Goal: Task Accomplishment & Management: Use online tool/utility

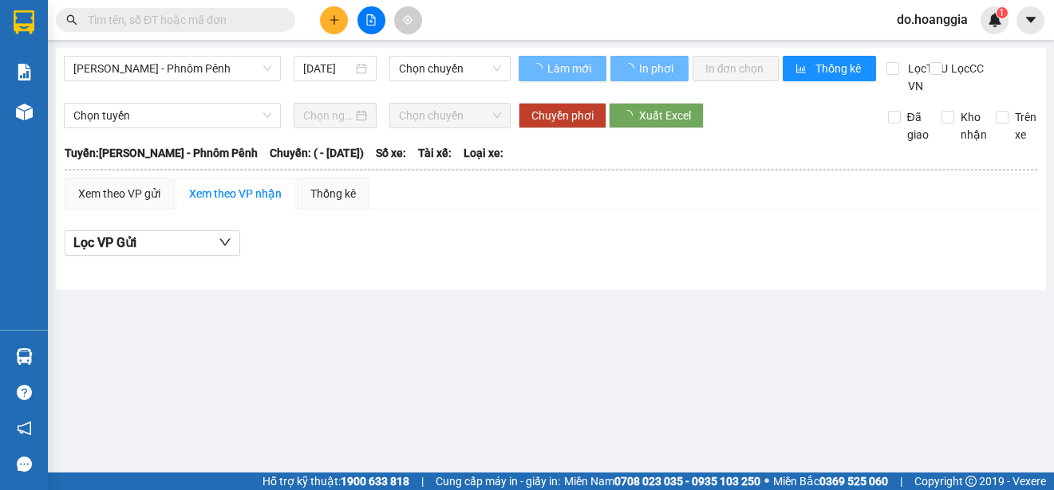
type input "[DATE]"
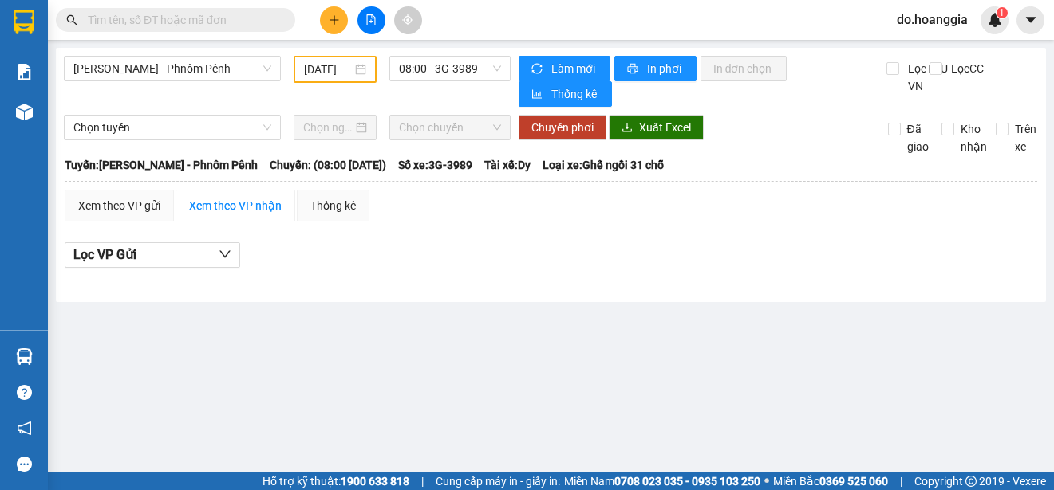
click at [333, 66] on input "[DATE]" at bounding box center [328, 70] width 48 height 18
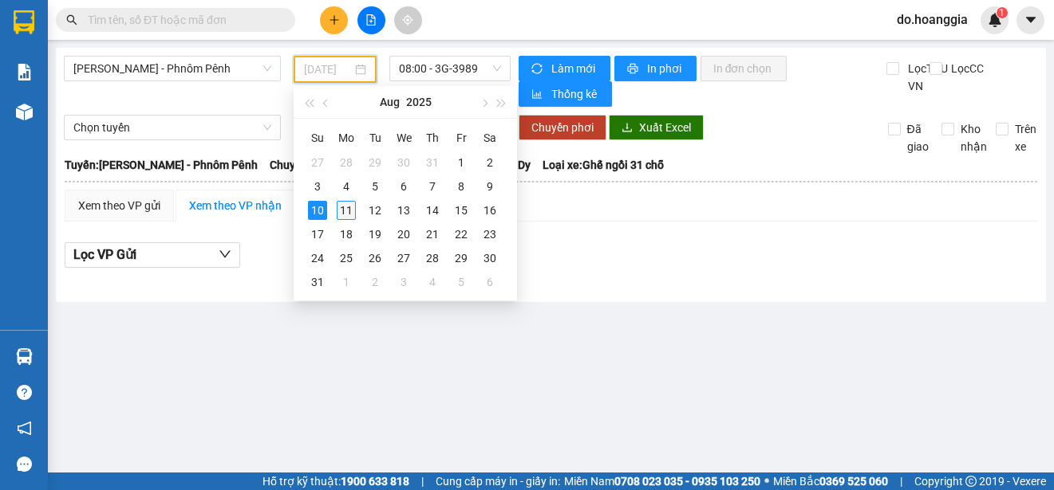
click at [345, 212] on div "11" at bounding box center [346, 210] width 19 height 19
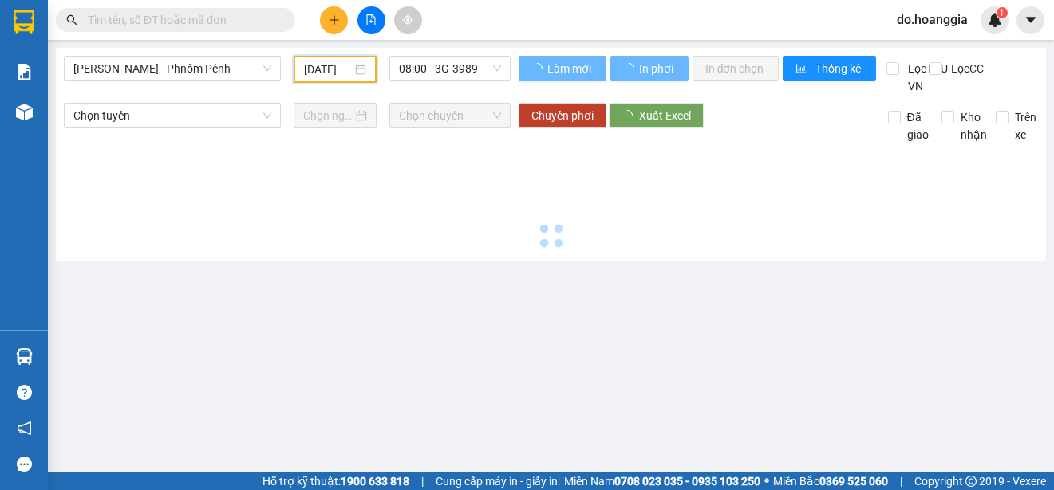
type input "[DATE]"
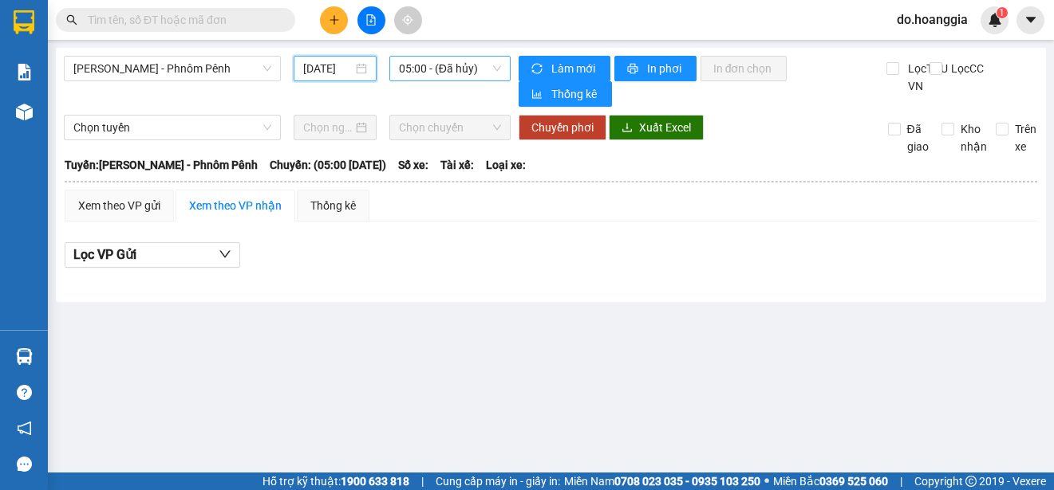
click at [476, 71] on span "05:00 - (Đã hủy)" at bounding box center [450, 69] width 102 height 24
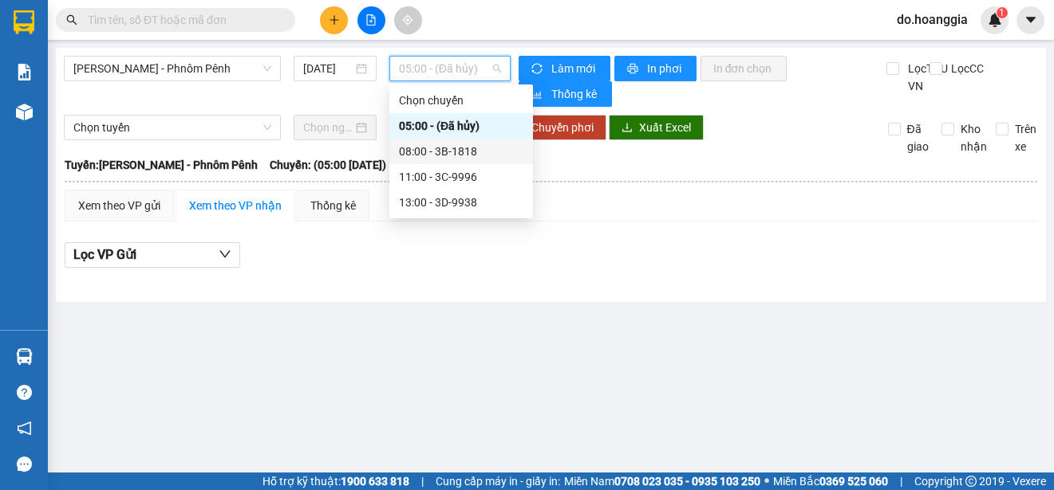
click at [459, 156] on div "08:00 - 3B-1818" at bounding box center [461, 152] width 124 height 18
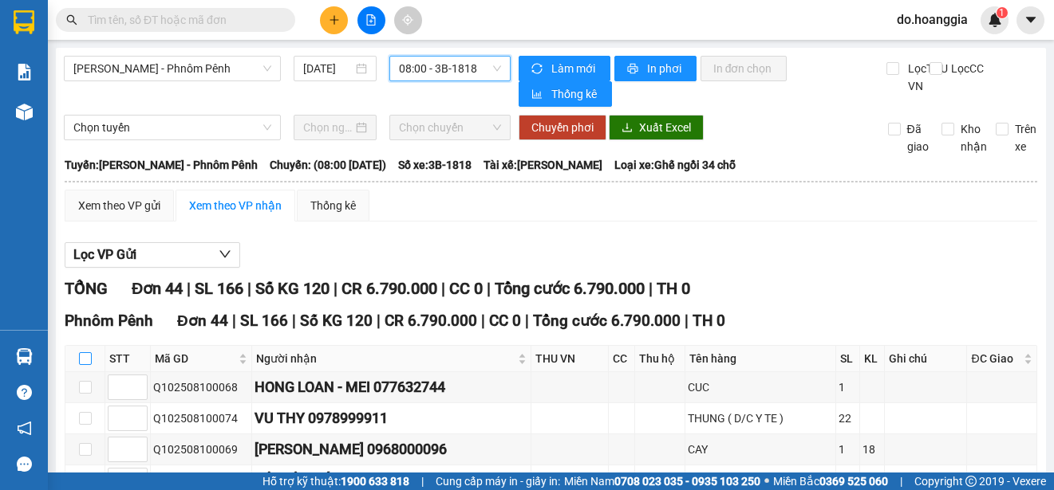
click at [87, 365] on input "checkbox" at bounding box center [85, 359] width 13 height 13
checkbox input "true"
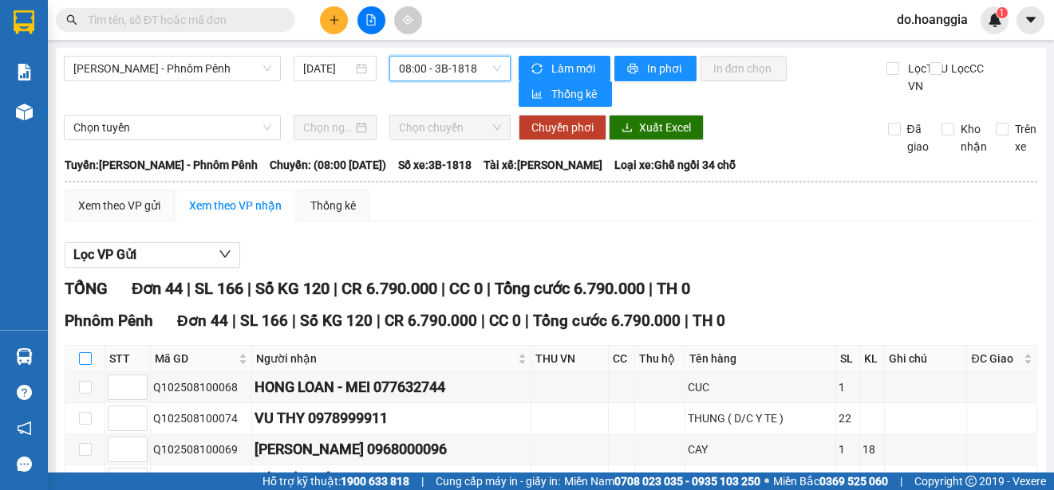
checkbox input "true"
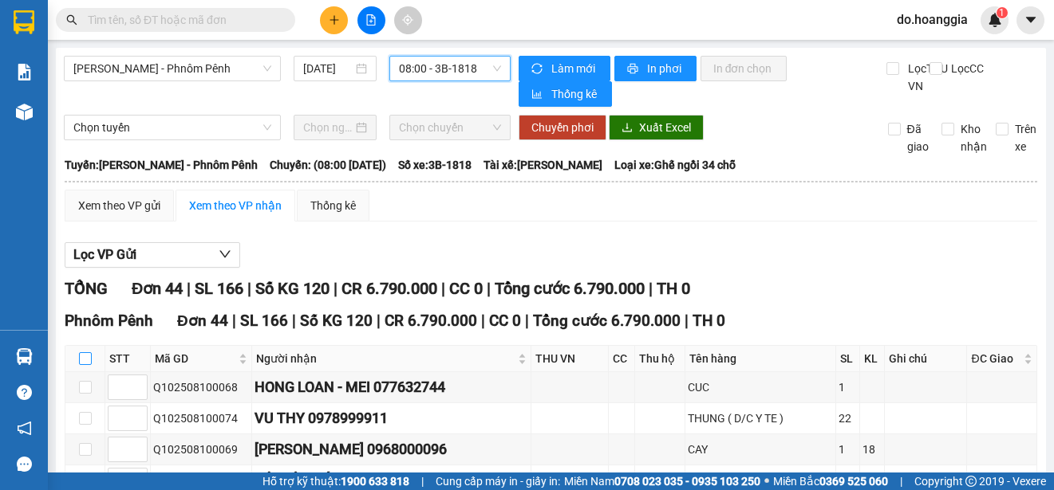
checkbox input "true"
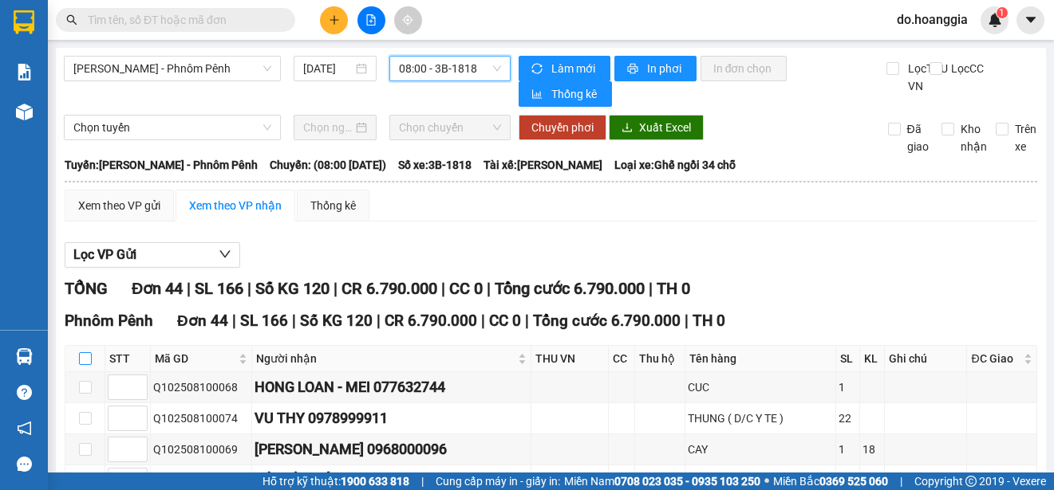
checkbox input "true"
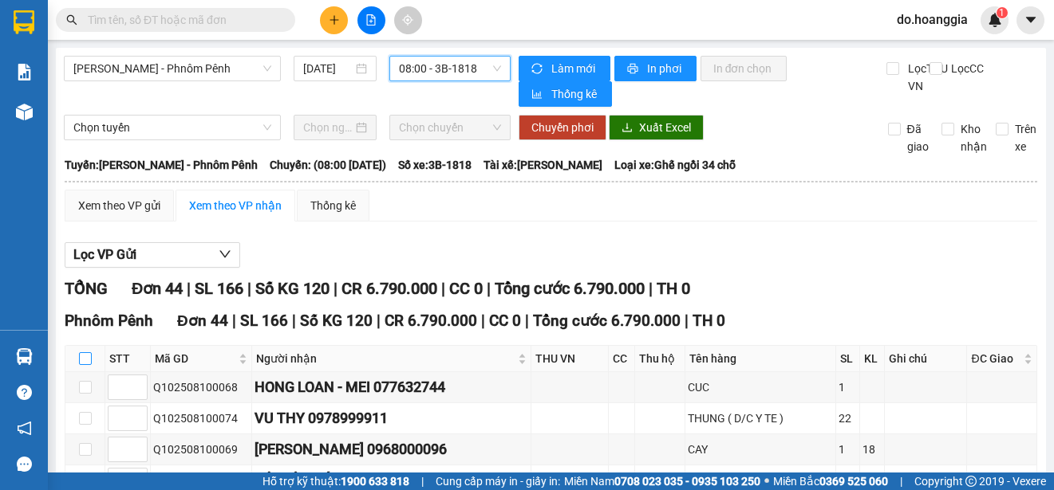
checkbox input "true"
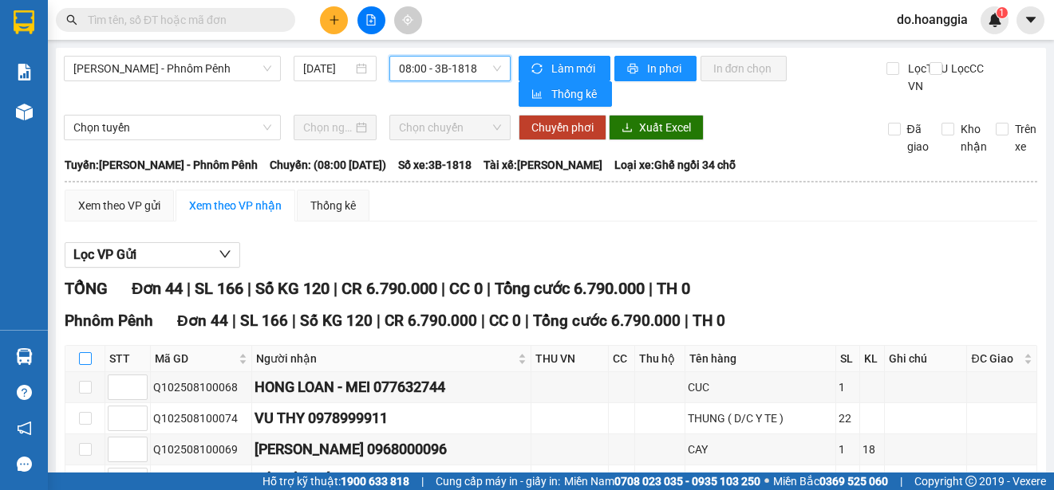
checkbox input "true"
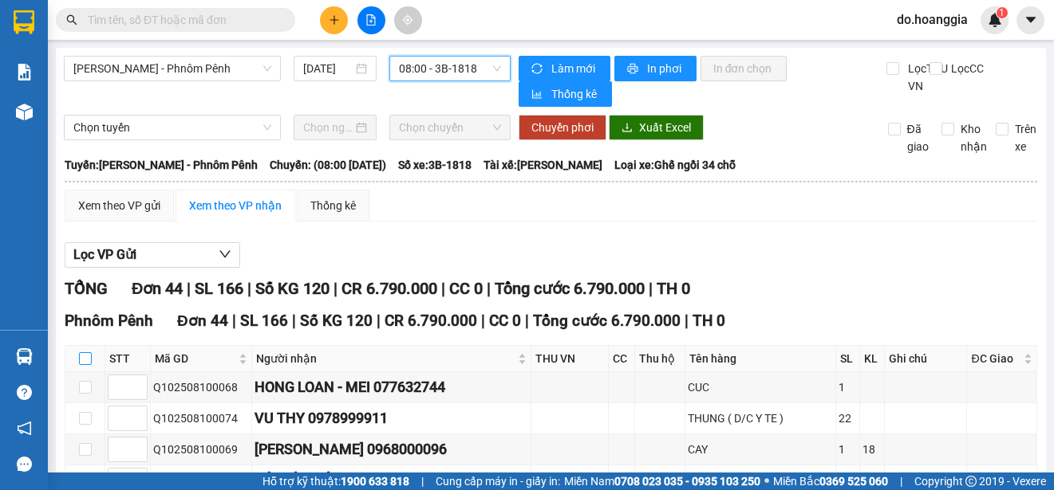
checkbox input "true"
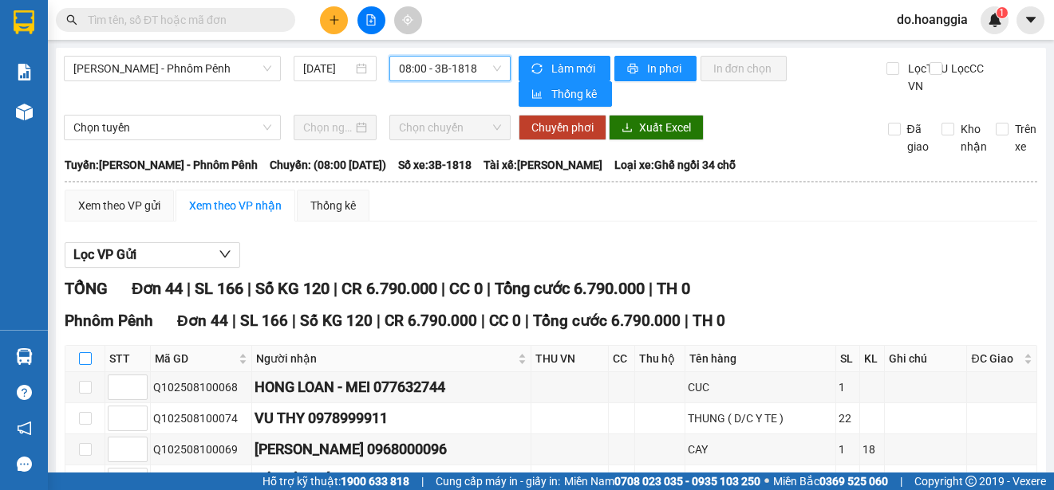
checkbox input "true"
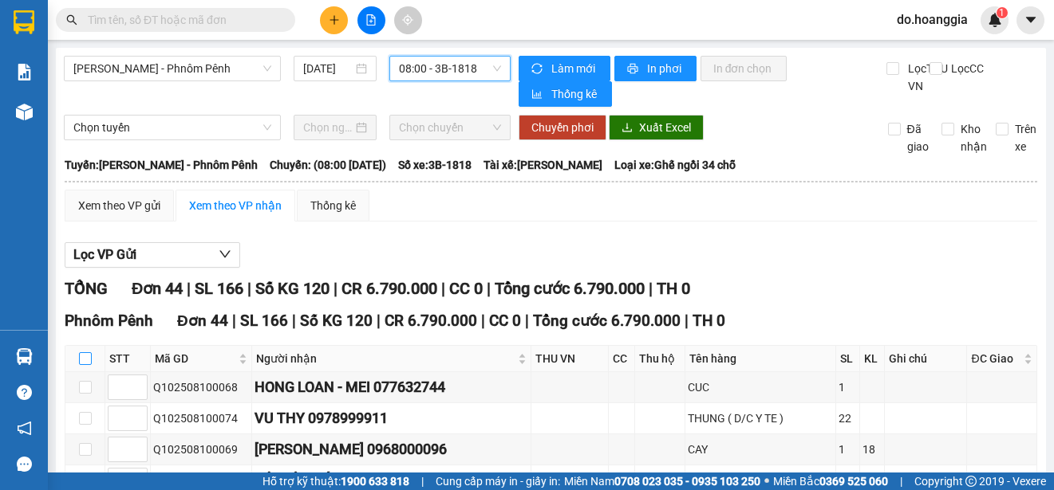
checkbox input "true"
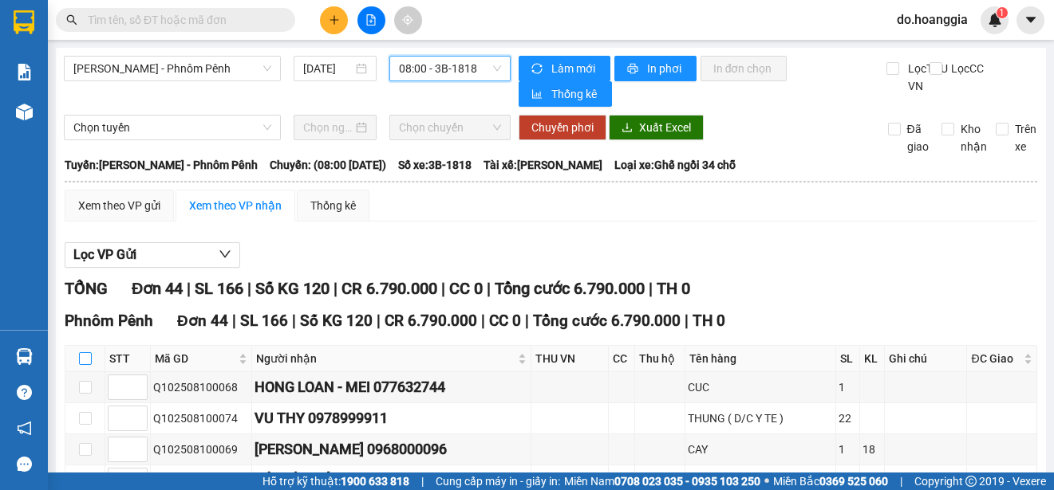
checkbox input "true"
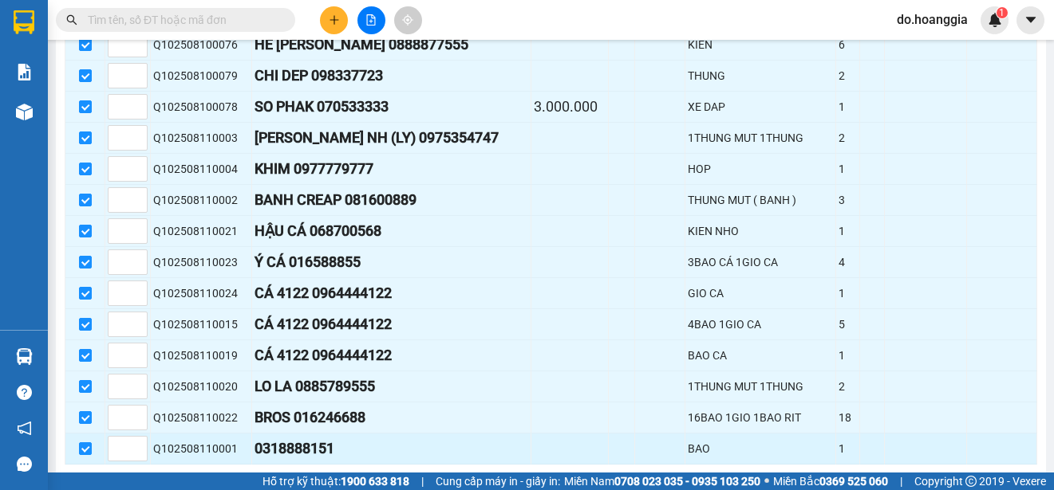
scroll to position [1356, 0]
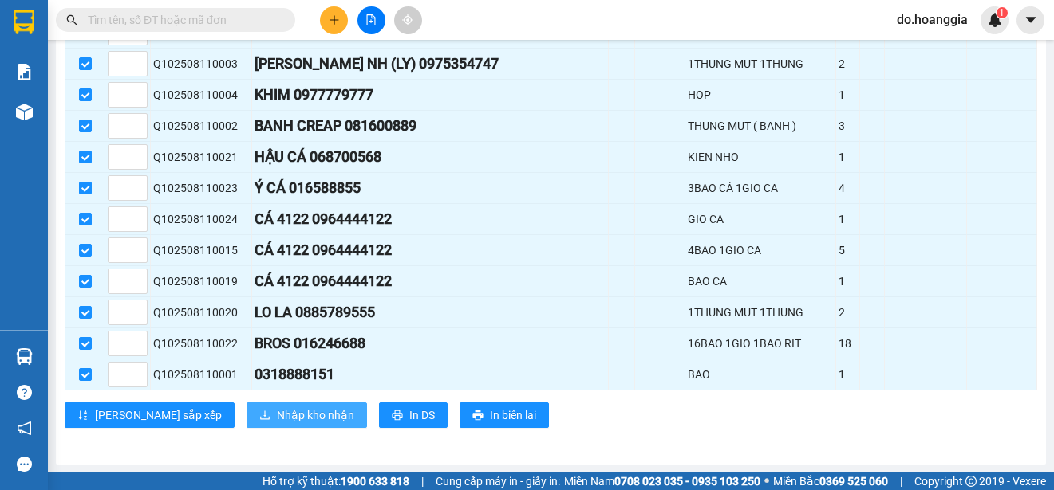
click at [277, 410] on span "Nhập kho nhận" at bounding box center [315, 416] width 77 height 18
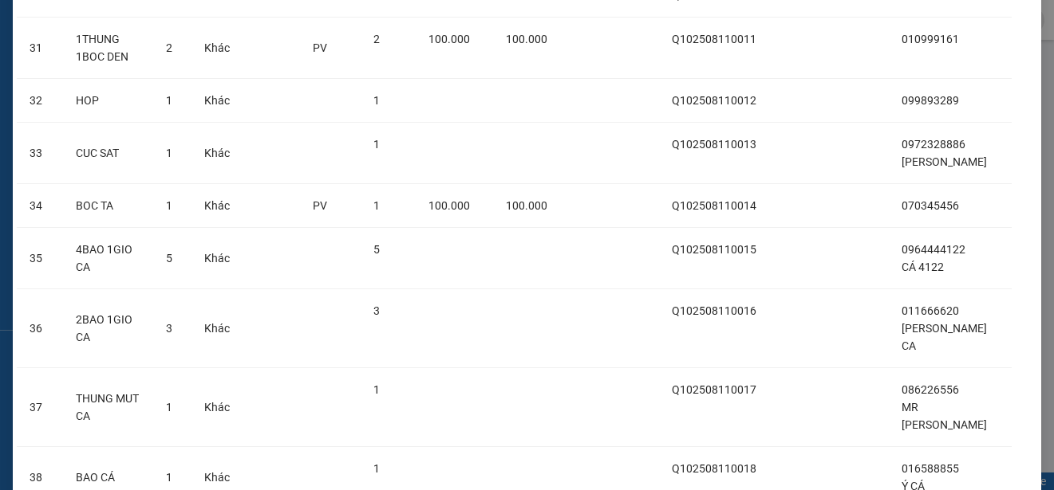
scroll to position [2357, 0]
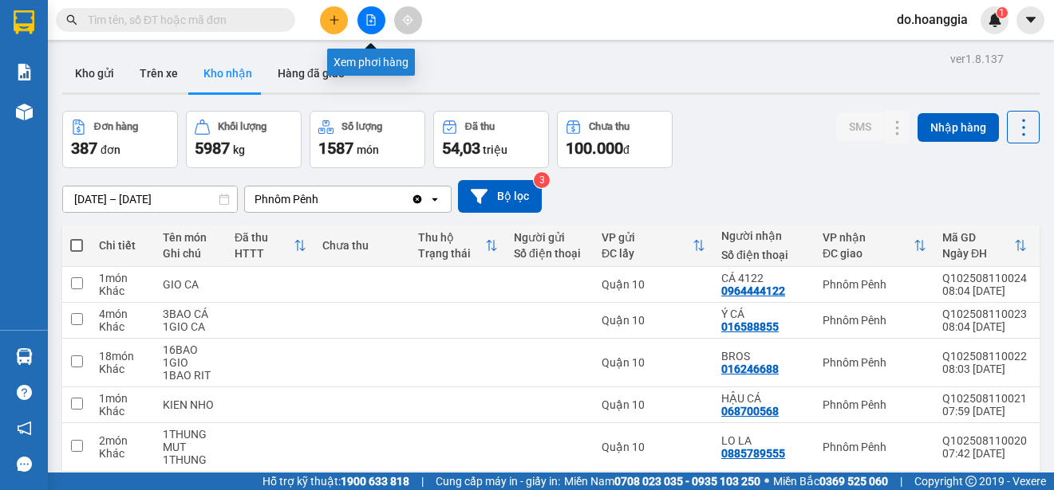
click at [375, 21] on icon "file-add" at bounding box center [371, 19] width 9 height 11
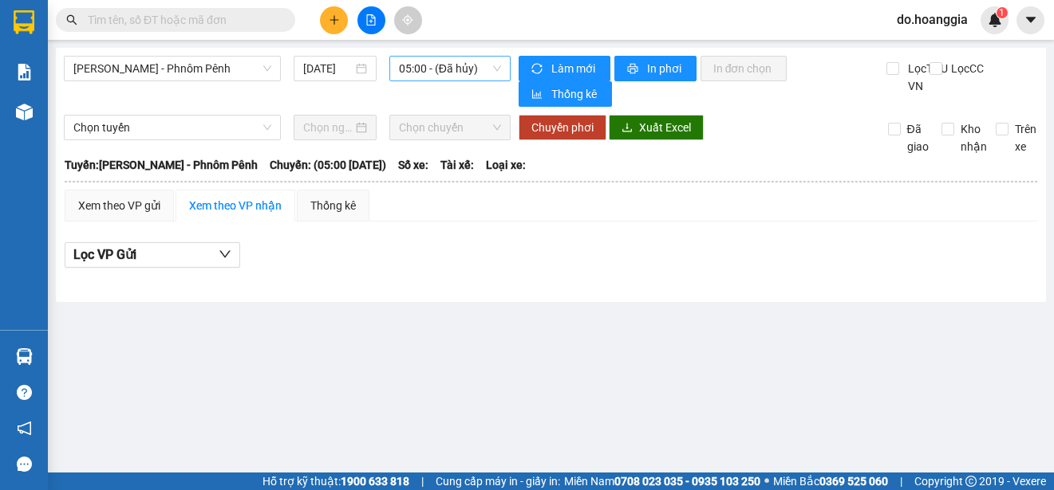
click at [480, 70] on span "05:00 - (Đã hủy)" at bounding box center [450, 69] width 102 height 24
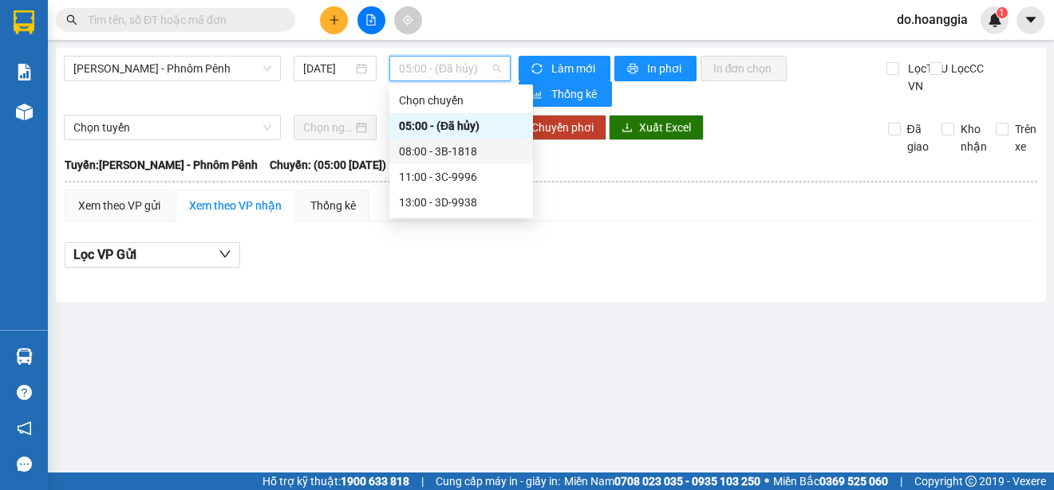
click at [471, 156] on div "08:00 - 3B-1818" at bounding box center [461, 152] width 124 height 18
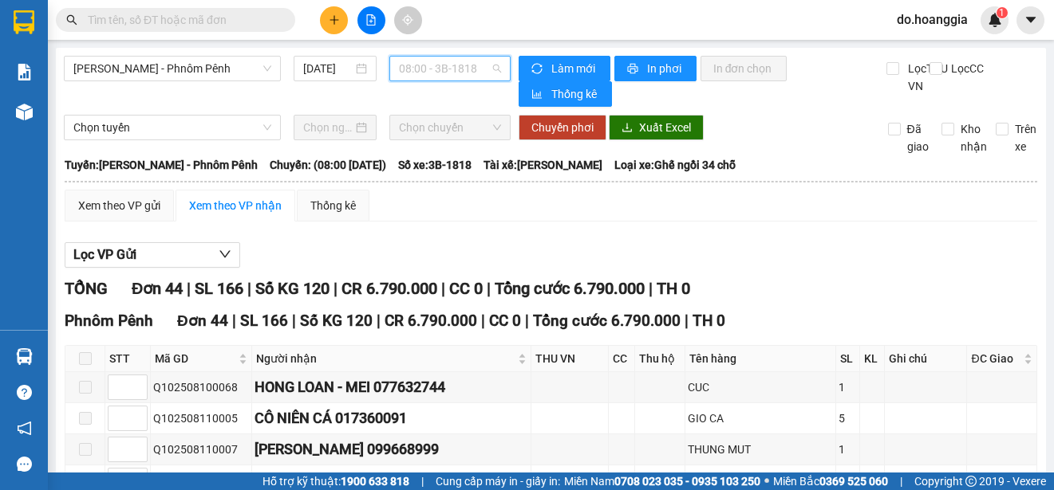
click at [476, 66] on span "08:00 - 3B-1818" at bounding box center [450, 69] width 102 height 24
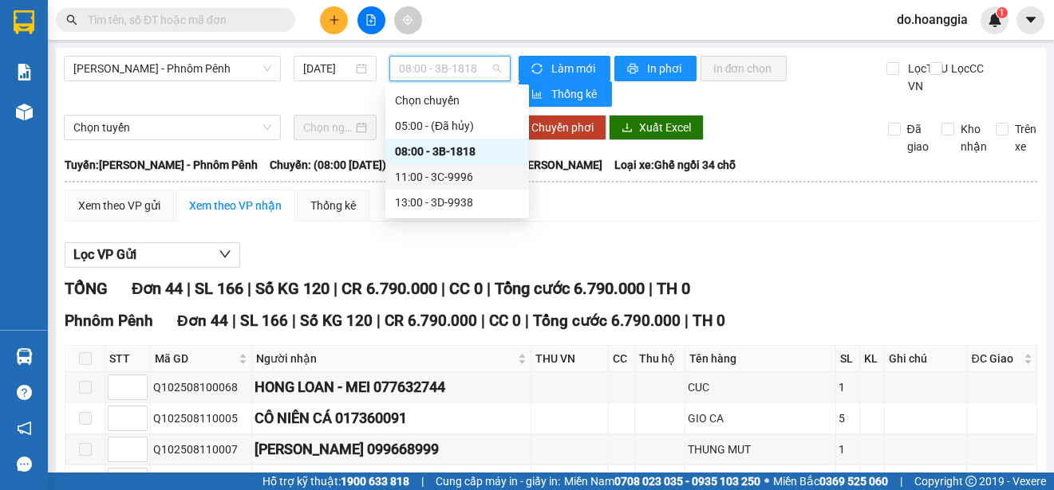
click at [462, 175] on div "11:00 - 3C-9996" at bounding box center [457, 177] width 124 height 18
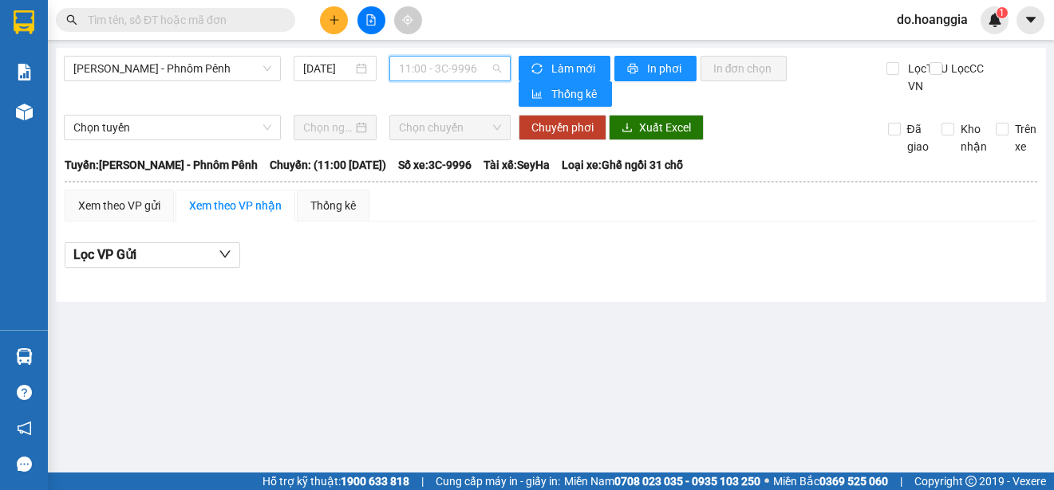
click at [462, 73] on span "11:00 - 3C-9996" at bounding box center [450, 69] width 102 height 24
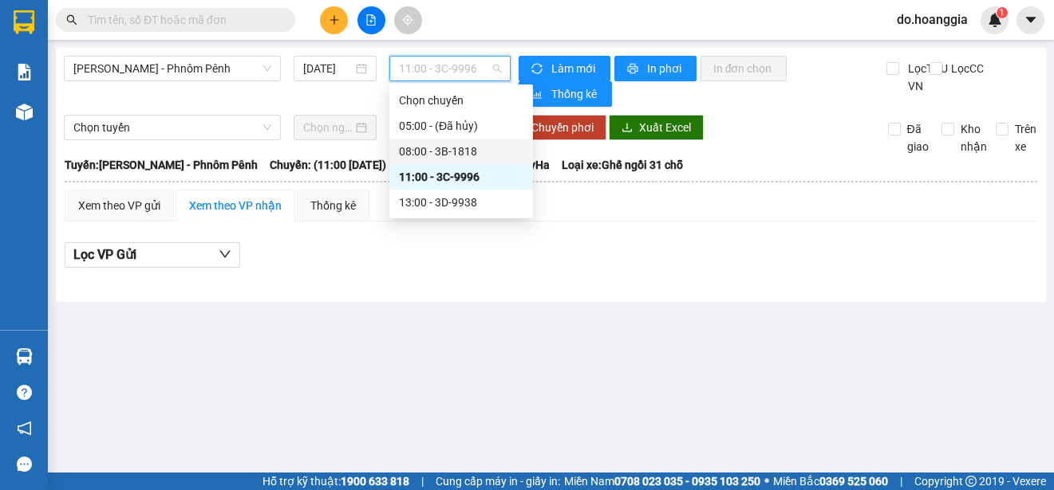
click at [471, 144] on div "08:00 - 3B-1818" at bounding box center [461, 152] width 124 height 18
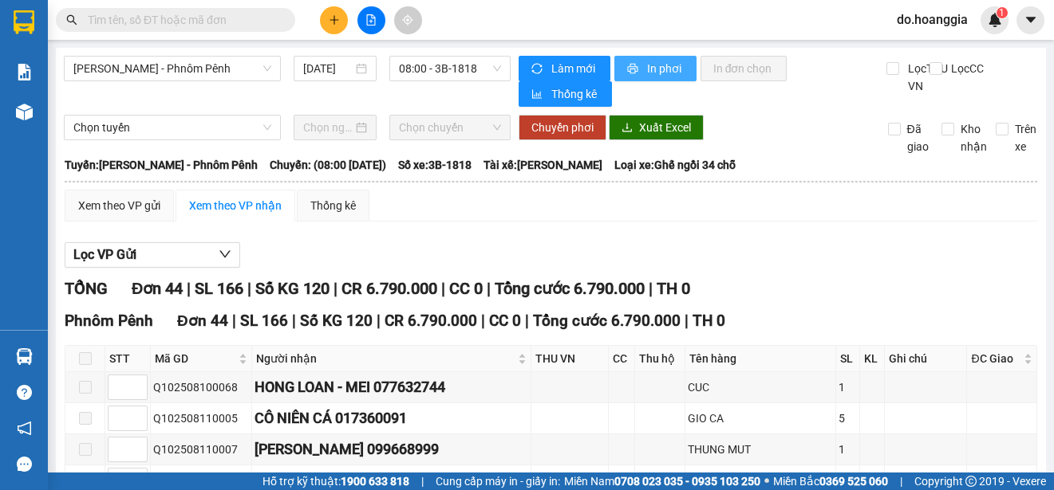
click at [659, 65] on span "In phơi" at bounding box center [665, 69] width 37 height 18
click at [454, 71] on span "08:00 - 3B-1818" at bounding box center [450, 69] width 102 height 24
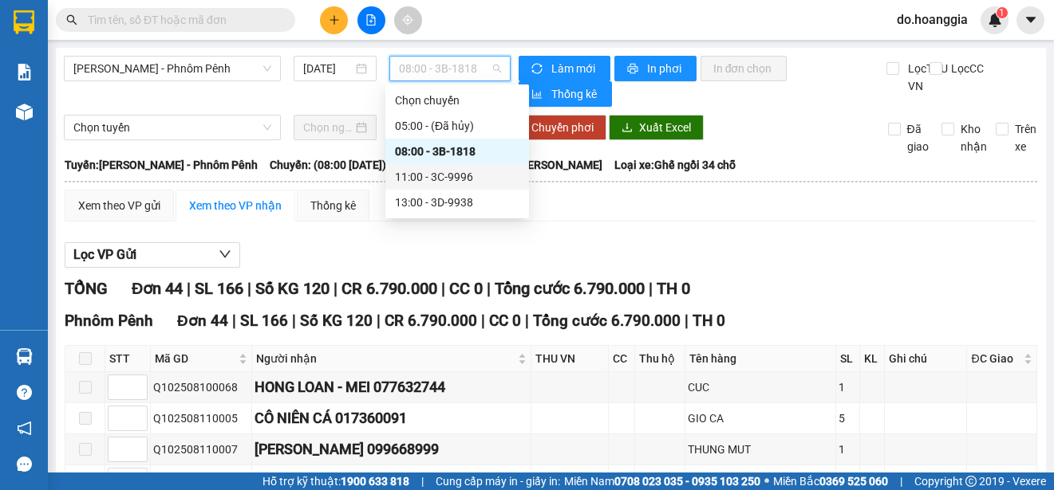
click at [443, 179] on div "11:00 - 3C-9996" at bounding box center [457, 177] width 124 height 18
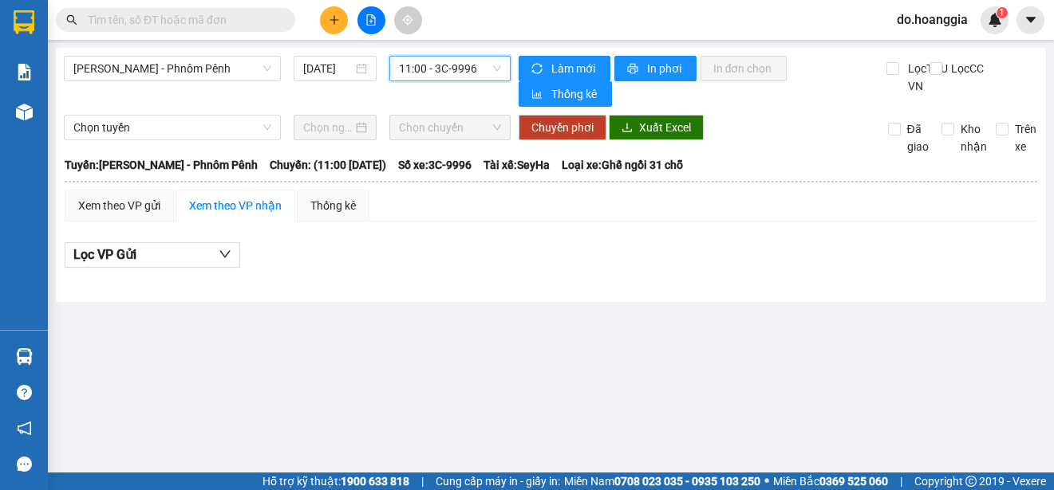
click at [444, 66] on span "11:00 - 3C-9996" at bounding box center [450, 69] width 102 height 24
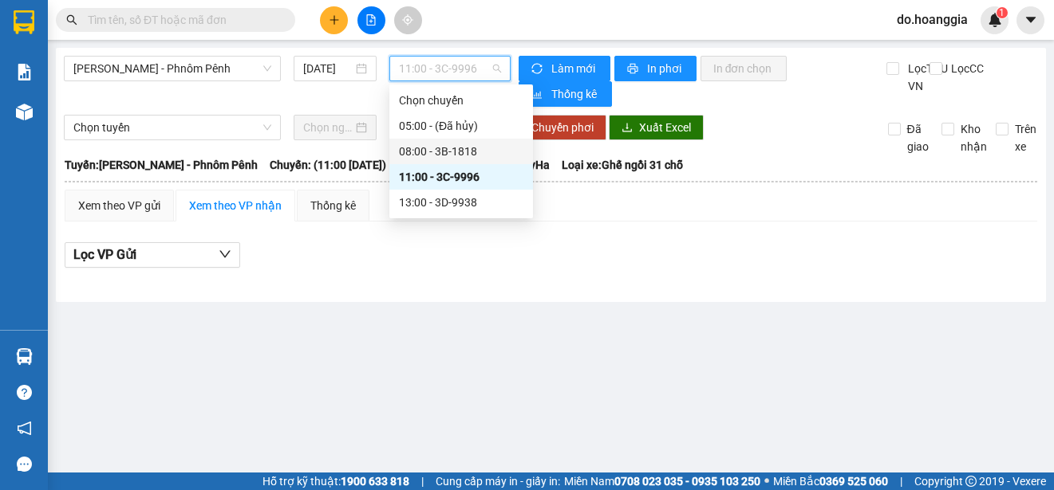
click at [470, 143] on div "08:00 - 3B-1818" at bounding box center [461, 152] width 124 height 18
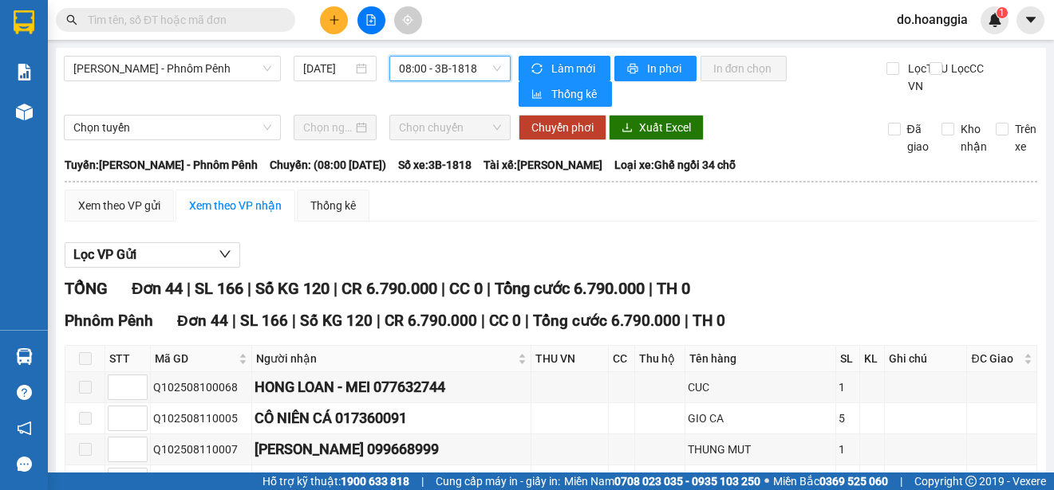
click at [472, 67] on span "08:00 - 3B-1818" at bounding box center [450, 69] width 102 height 24
